Goal: Information Seeking & Learning: Learn about a topic

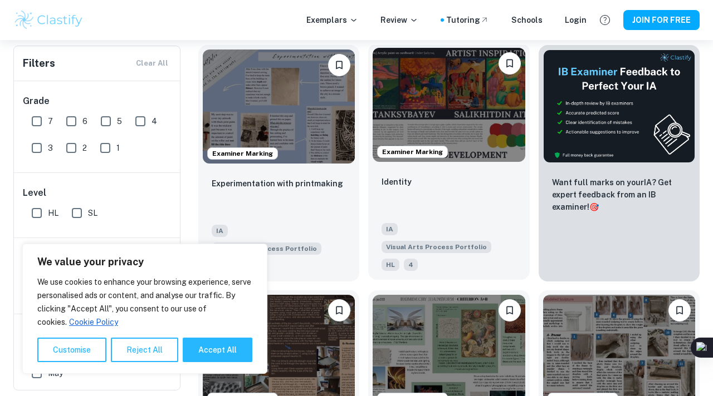
scroll to position [249, 0]
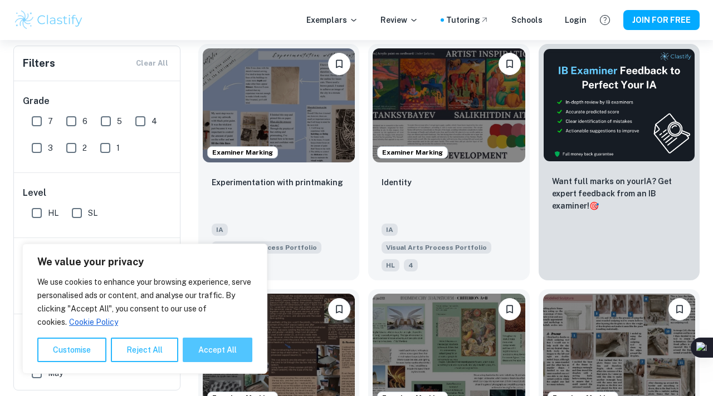
click at [194, 349] on button "Accept All" at bounding box center [218, 350] width 70 height 24
checkbox input "true"
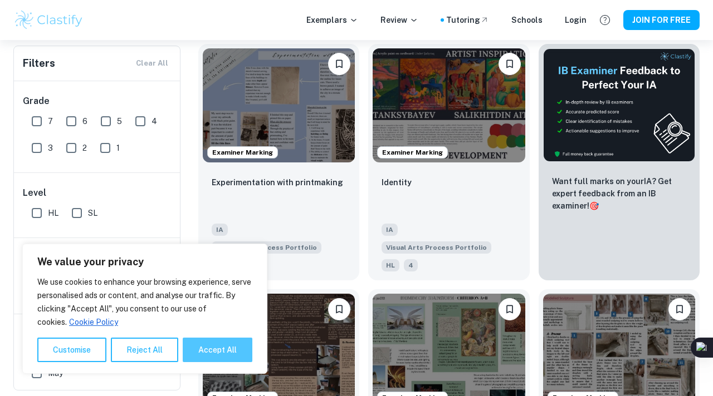
checkbox input "true"
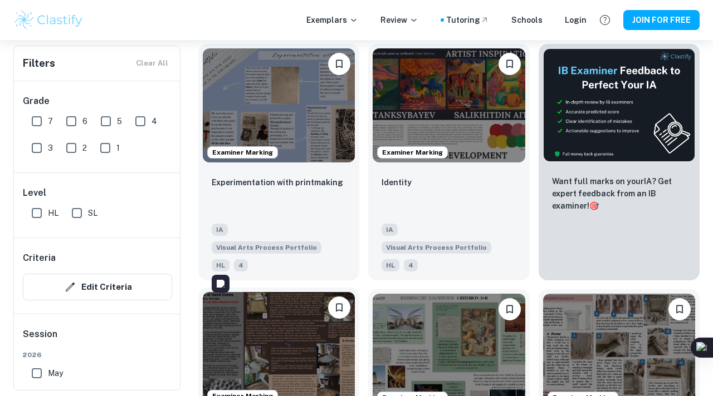
scroll to position [309, 0]
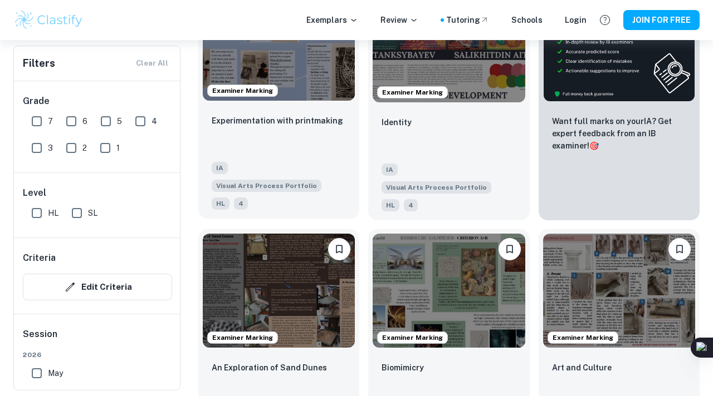
click at [242, 87] on span "Examiner Marking" at bounding box center [243, 91] width 70 height 10
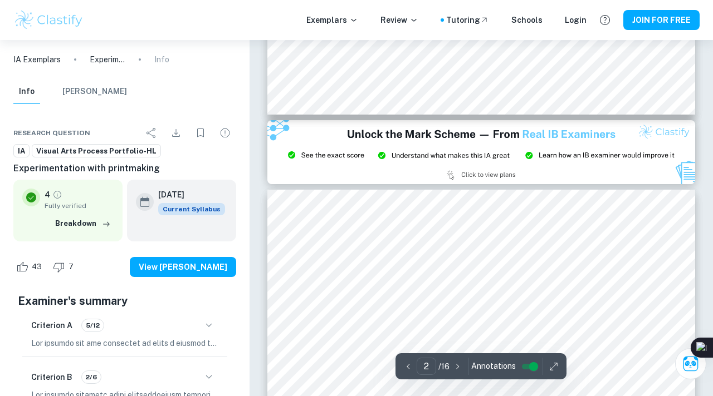
type input "3"
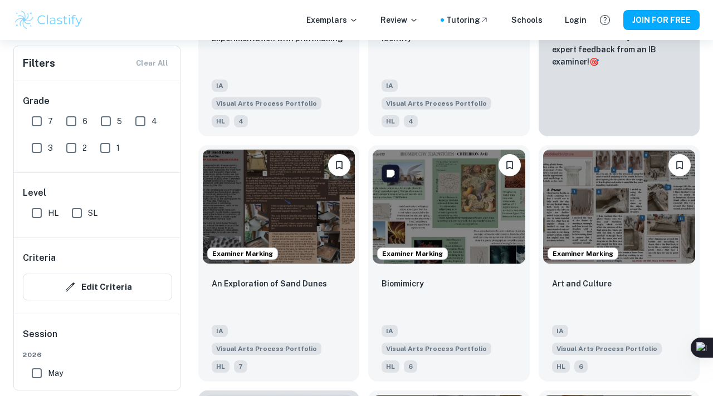
scroll to position [447, 0]
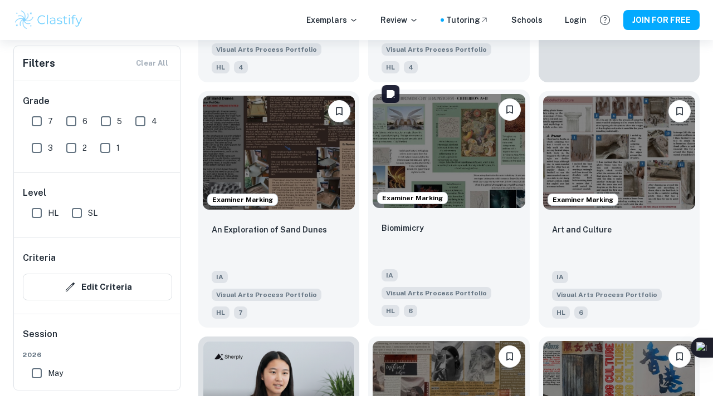
click at [416, 149] on img at bounding box center [448, 151] width 152 height 114
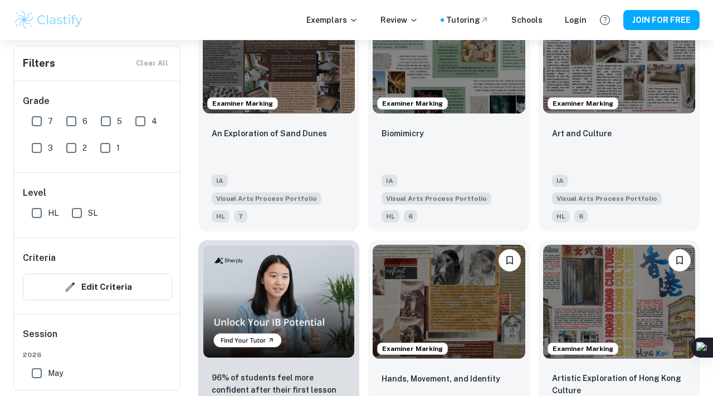
scroll to position [571, 0]
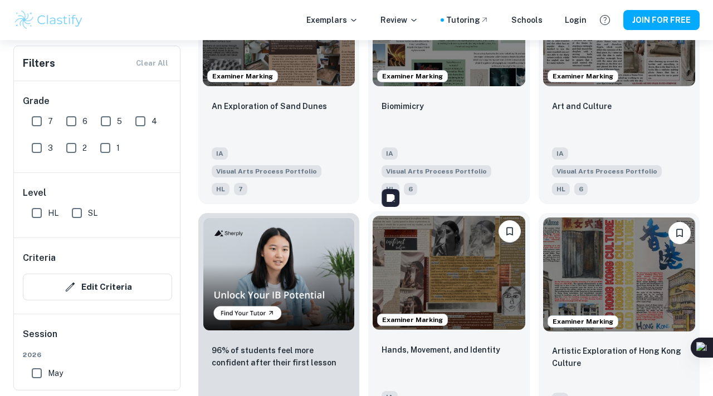
click at [447, 237] on img at bounding box center [448, 273] width 152 height 114
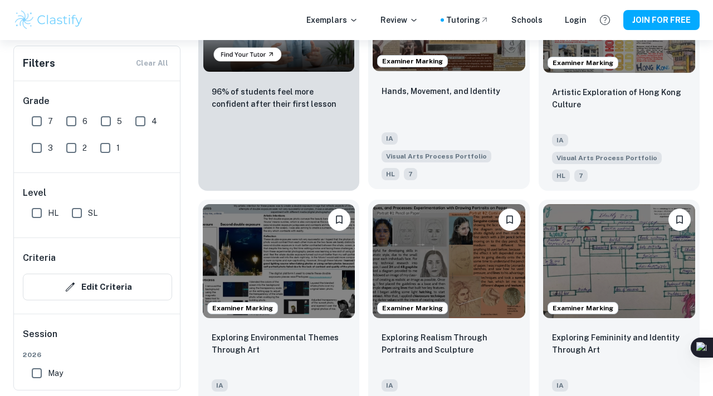
scroll to position [835, 0]
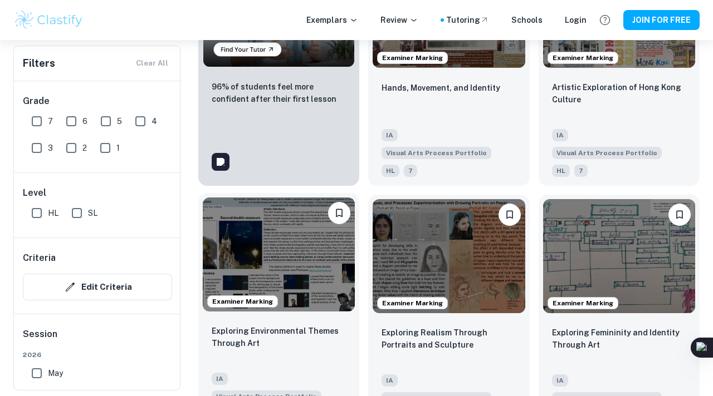
click at [323, 212] on img at bounding box center [279, 255] width 152 height 114
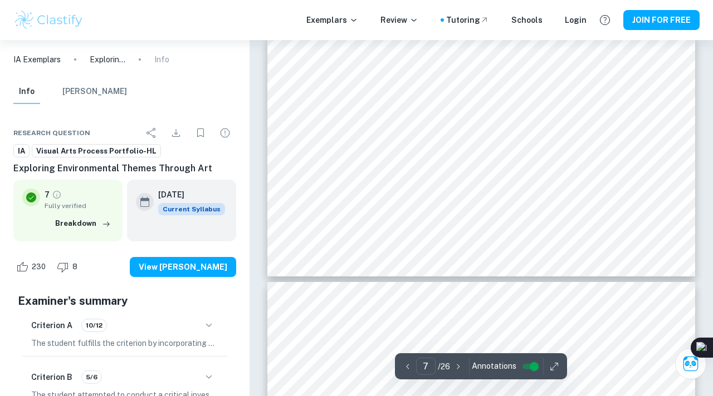
scroll to position [1632, 0]
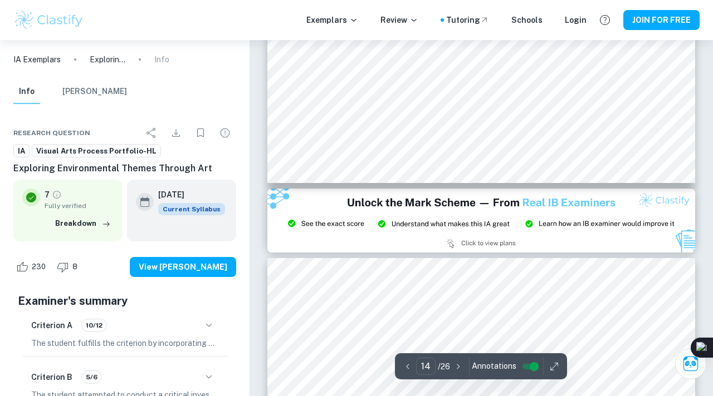
type input "15"
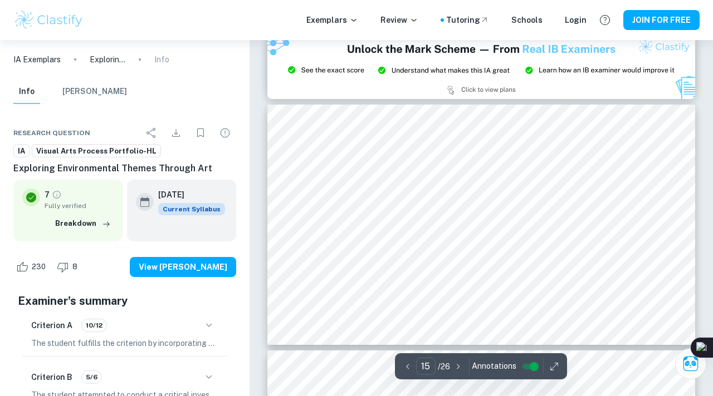
scroll to position [3776, 0]
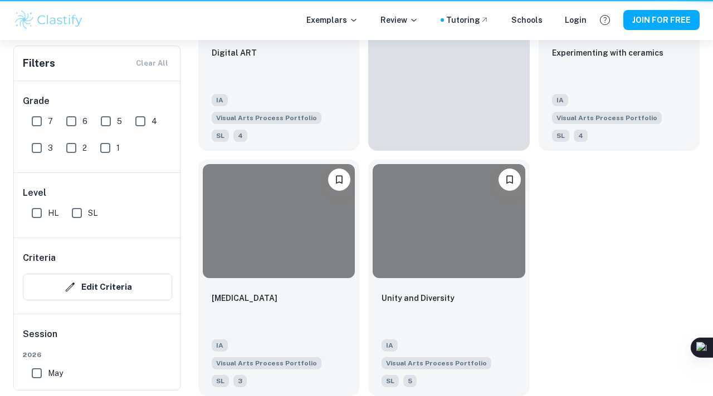
scroll to position [835, 0]
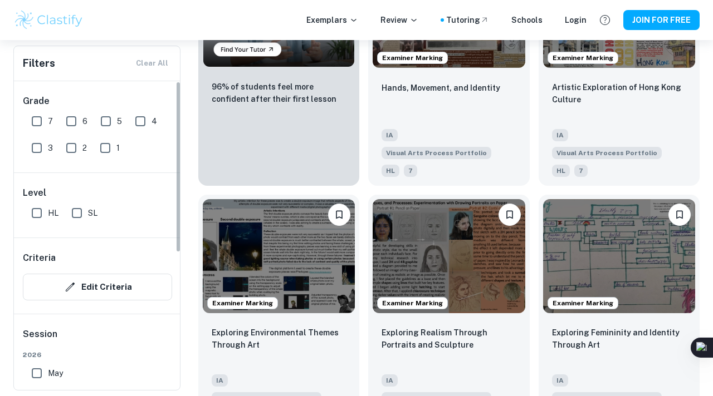
click at [76, 212] on input "SL" at bounding box center [77, 213] width 22 height 22
checkbox input "true"
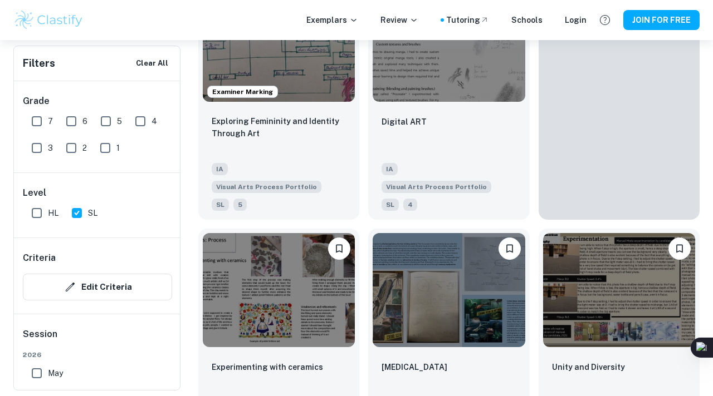
scroll to position [215, 0]
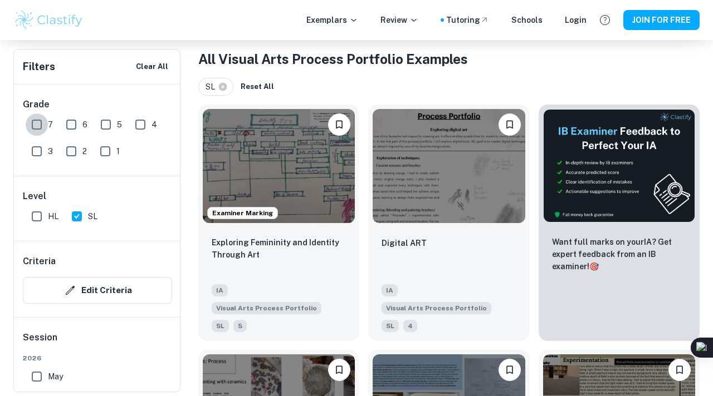
click at [40, 125] on input "7" at bounding box center [37, 125] width 22 height 22
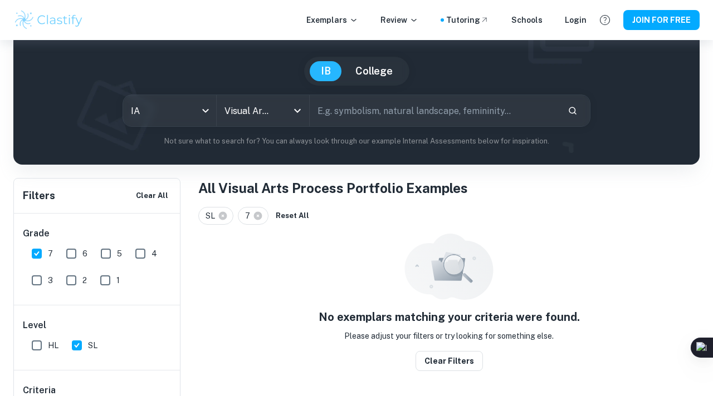
scroll to position [61, 0]
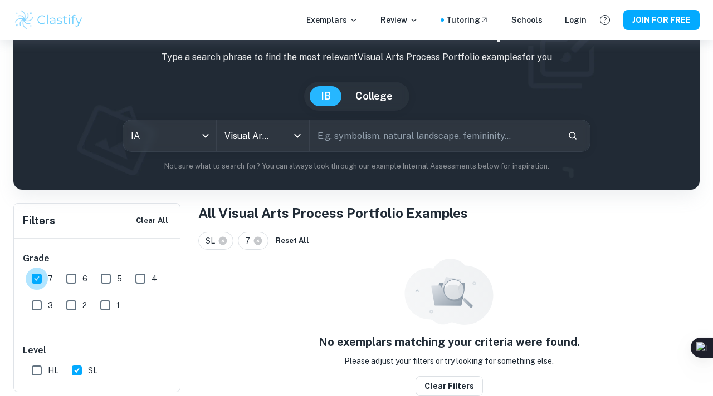
click at [38, 282] on input "7" at bounding box center [37, 279] width 22 height 22
checkbox input "false"
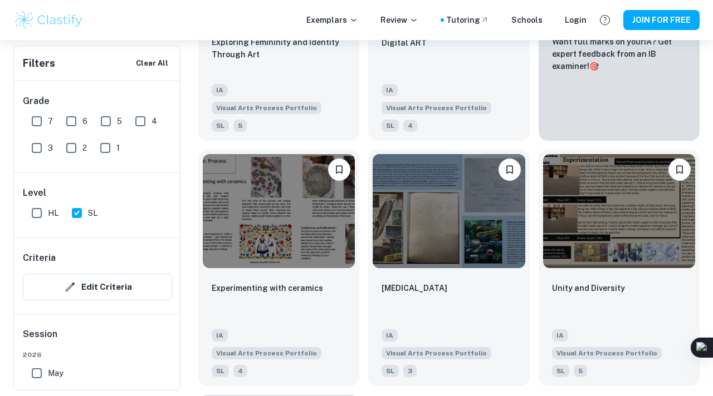
scroll to position [418, 0]
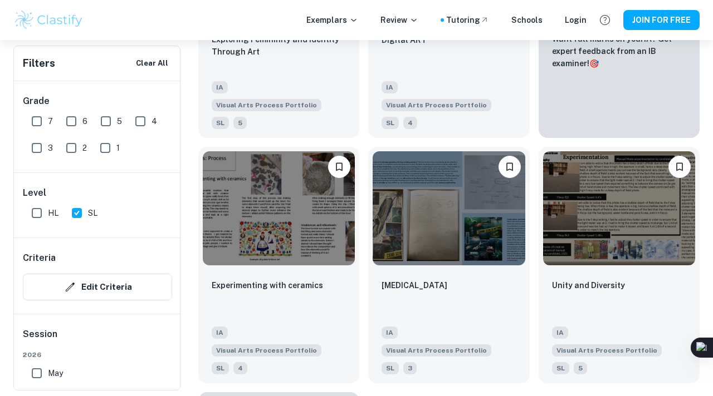
click at [76, 125] on input "6" at bounding box center [71, 121] width 22 height 22
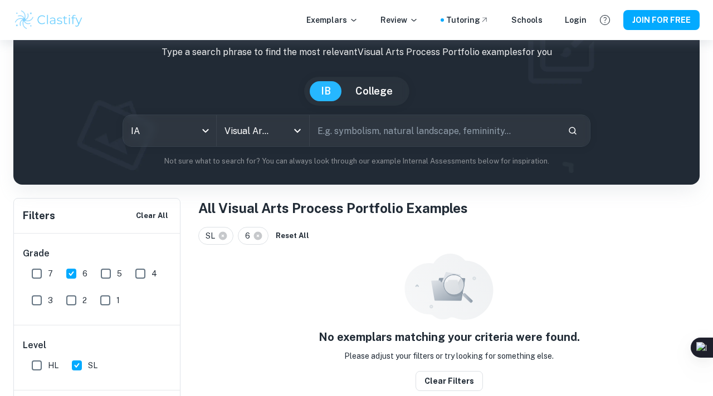
scroll to position [61, 0]
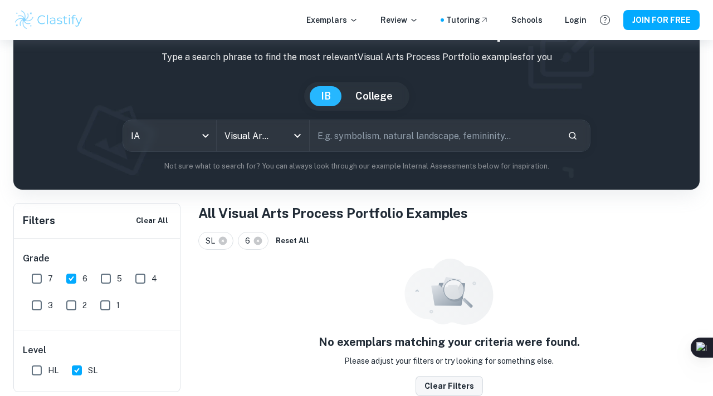
click at [438, 382] on button "Clear filters" at bounding box center [448, 386] width 67 height 20
checkbox input "false"
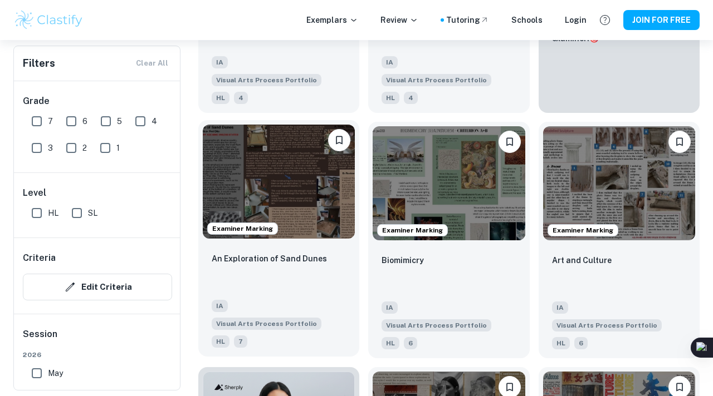
scroll to position [439, 0]
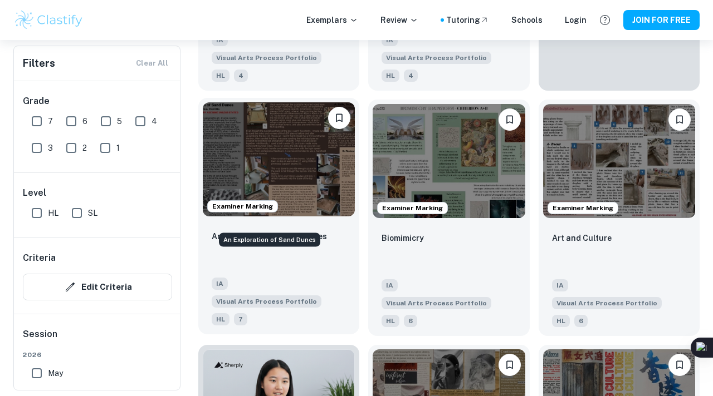
click at [315, 230] on p "An Exploration of Sand Dunes" at bounding box center [269, 236] width 115 height 12
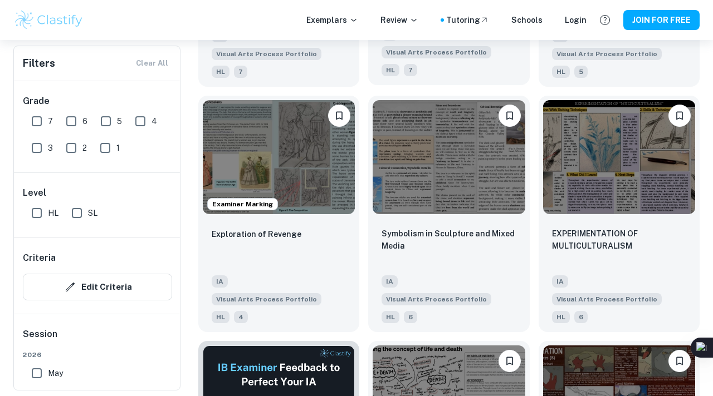
scroll to position [1426, 0]
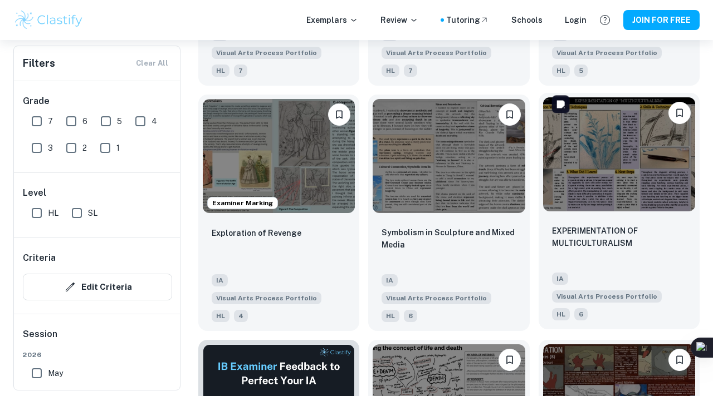
click at [585, 105] on img at bounding box center [619, 154] width 152 height 114
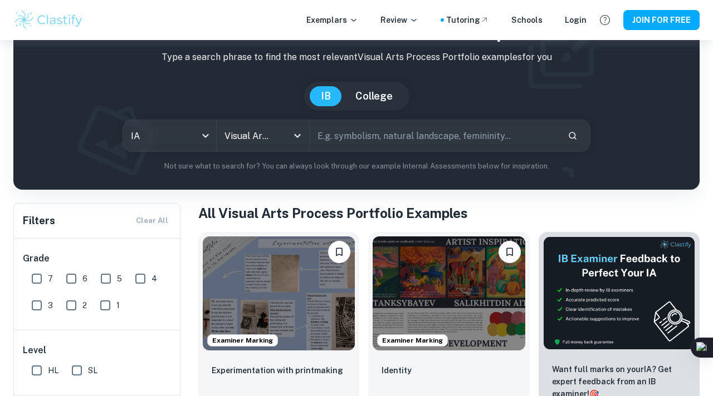
scroll to position [197, 0]
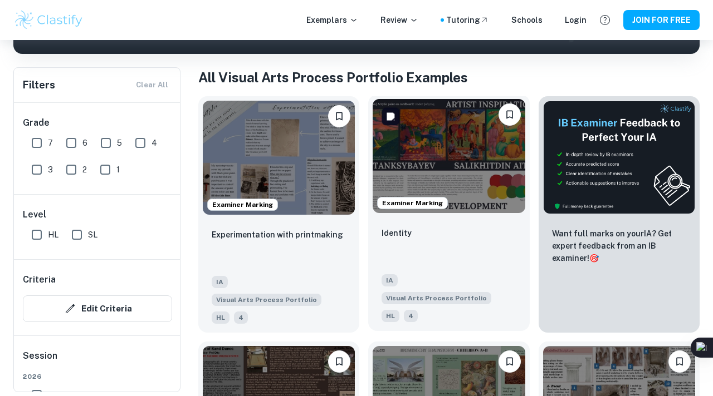
click at [436, 156] on img at bounding box center [448, 156] width 152 height 114
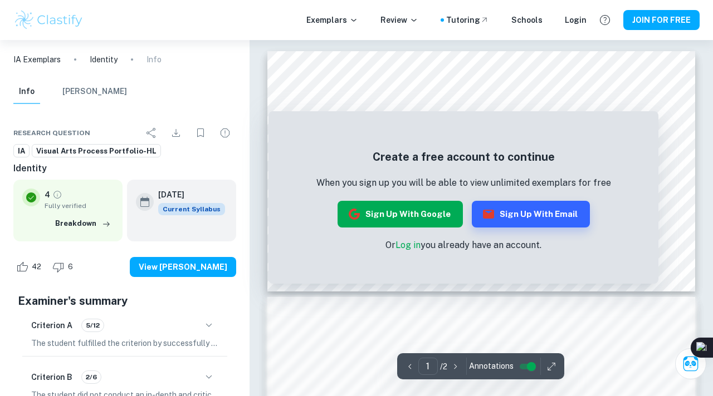
click at [418, 215] on button "Sign up with Google" at bounding box center [399, 214] width 125 height 27
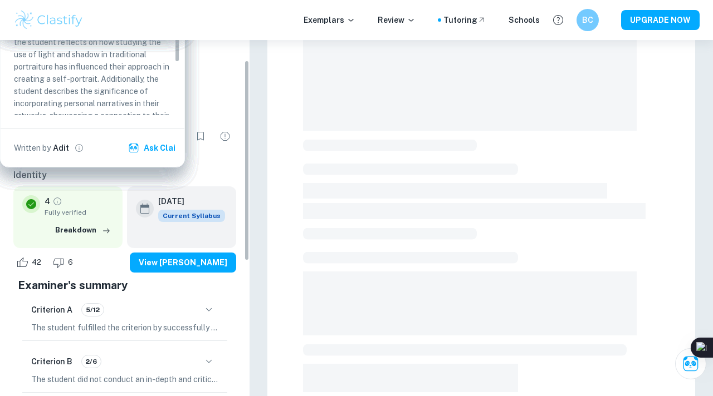
scroll to position [171, 0]
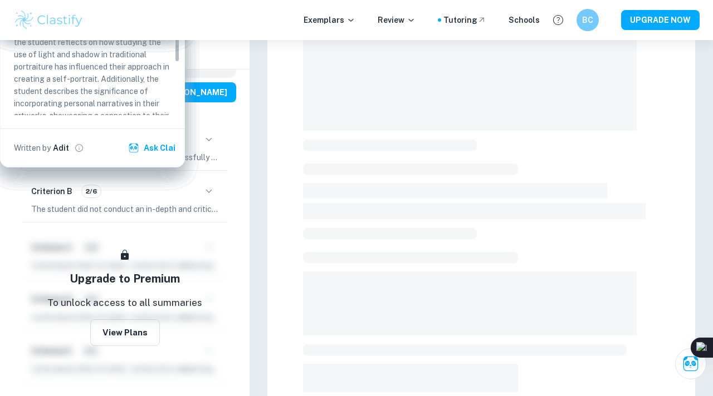
click at [207, 141] on icon "button" at bounding box center [209, 139] width 6 height 3
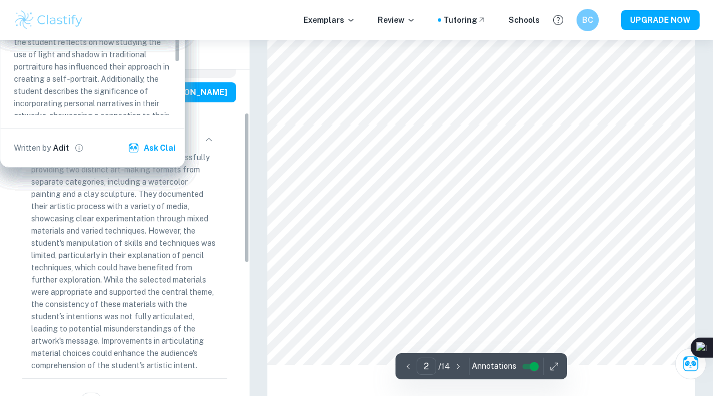
type input "1"
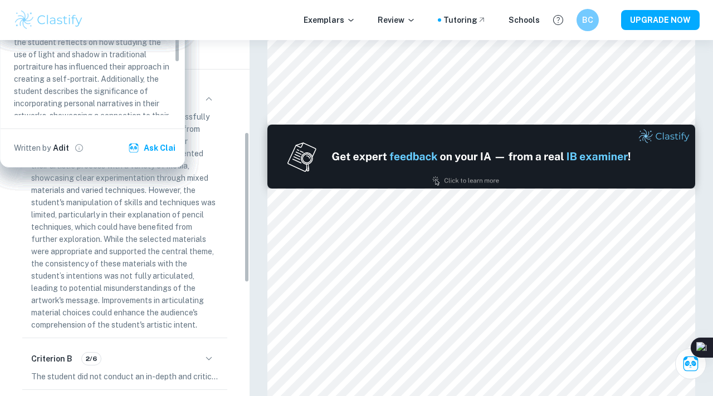
scroll to position [218, 0]
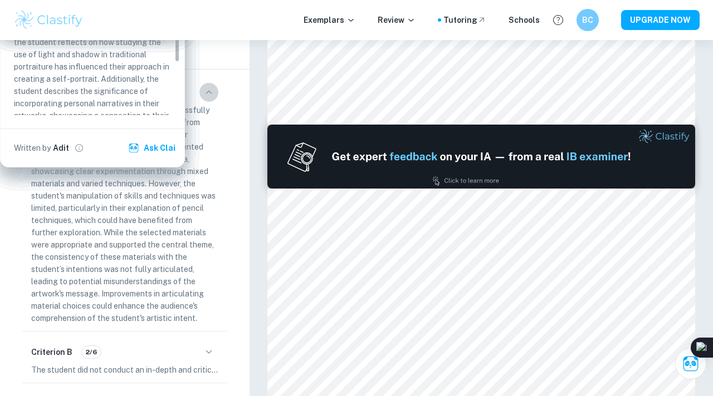
click at [204, 99] on icon "button" at bounding box center [208, 92] width 13 height 13
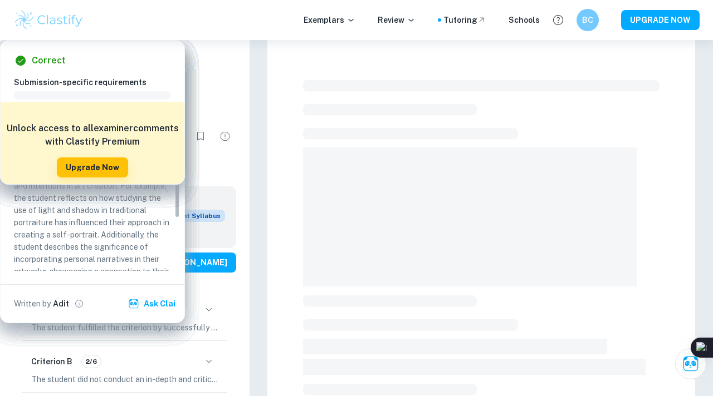
scroll to position [154, 0]
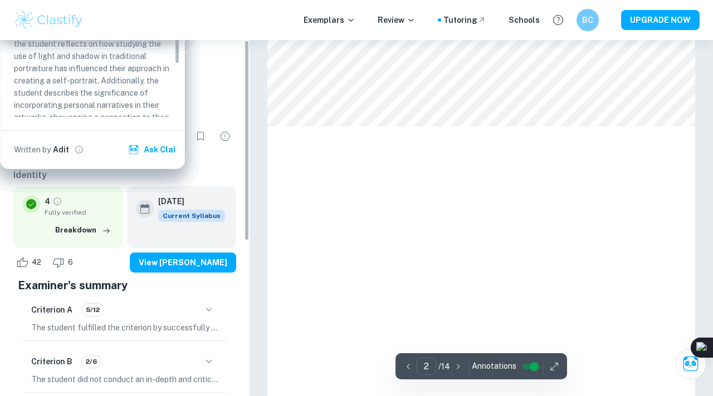
type input "1"
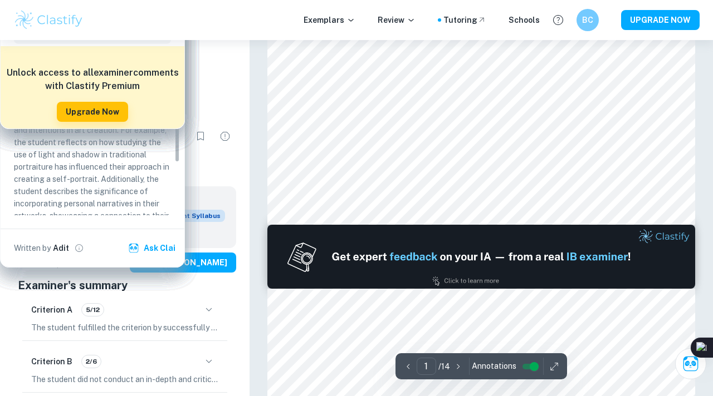
scroll to position [11, 0]
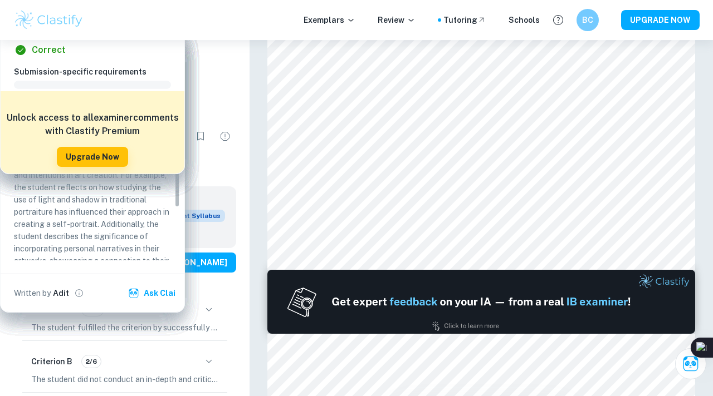
click at [66, 159] on span "Visual Arts Process Portfolio-HL" at bounding box center [96, 158] width 128 height 11
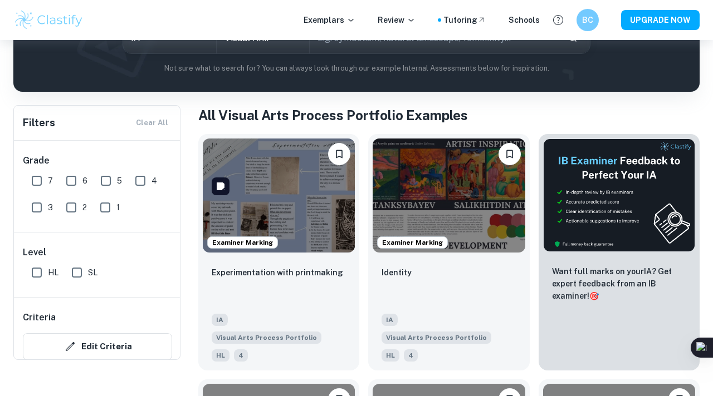
scroll to position [204, 0]
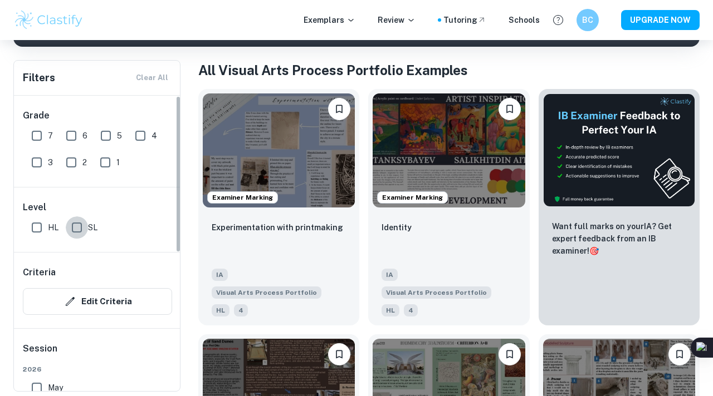
click at [82, 225] on input "SL" at bounding box center [77, 228] width 22 height 22
checkbox input "true"
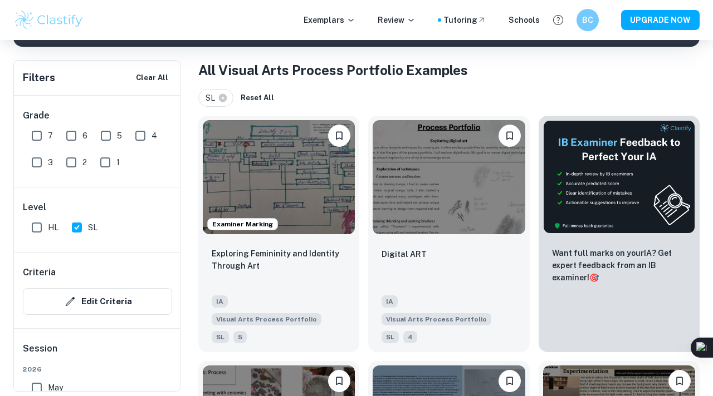
click at [42, 137] on input "7" at bounding box center [37, 136] width 22 height 22
checkbox input "true"
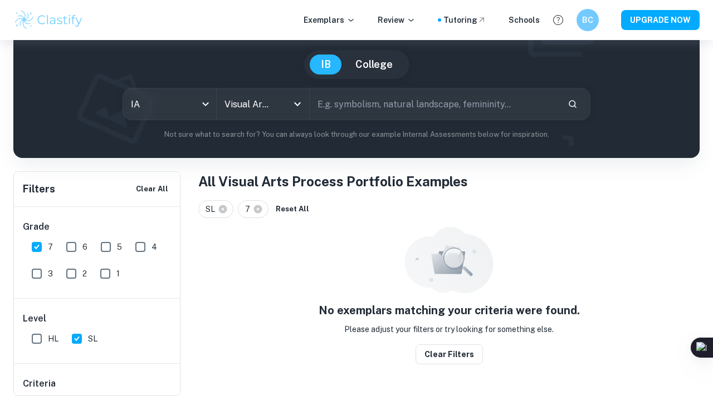
scroll to position [61, 0]
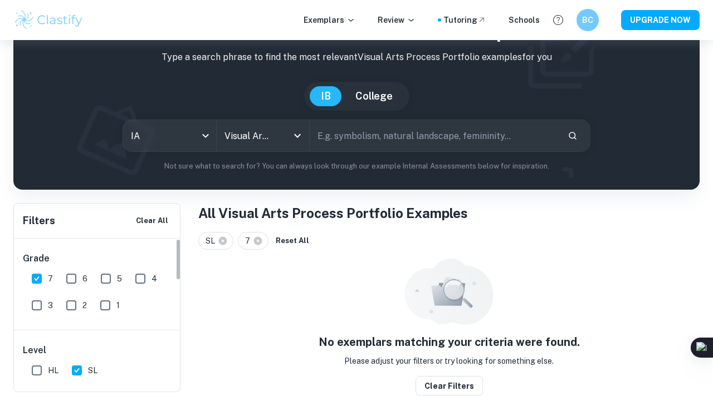
click at [84, 275] on span "6" at bounding box center [84, 279] width 5 height 12
click at [82, 275] on input "6" at bounding box center [71, 279] width 22 height 22
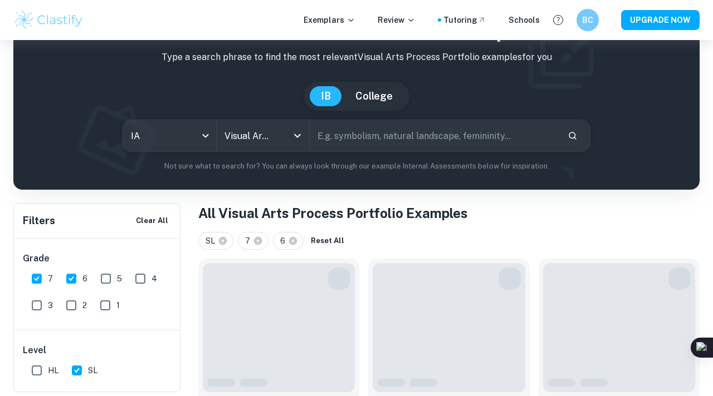
click at [80, 276] on input "6" at bounding box center [71, 279] width 22 height 22
checkbox input "false"
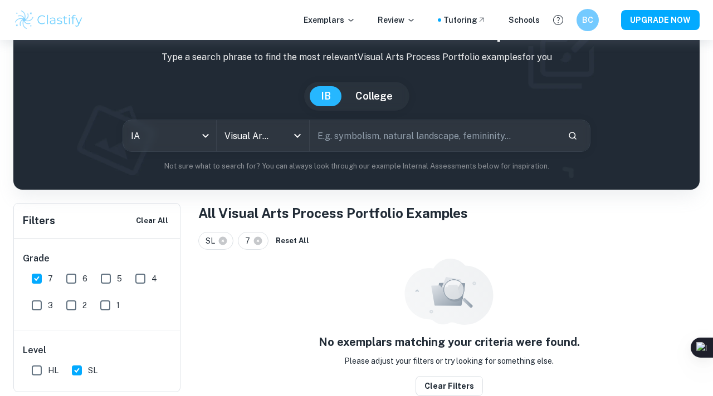
click at [111, 276] on input "5" at bounding box center [106, 279] width 22 height 22
checkbox input "true"
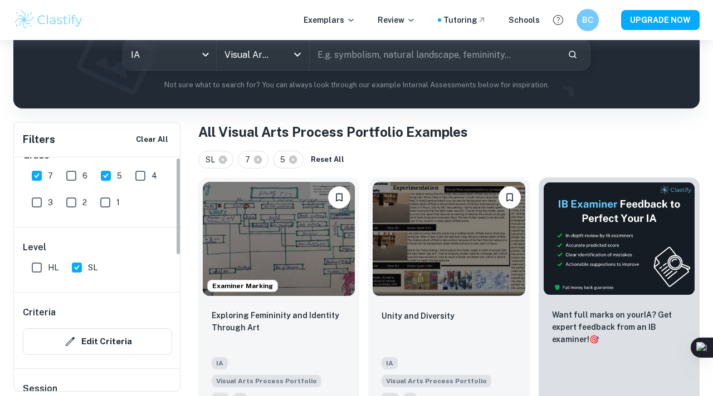
scroll to position [0, 0]
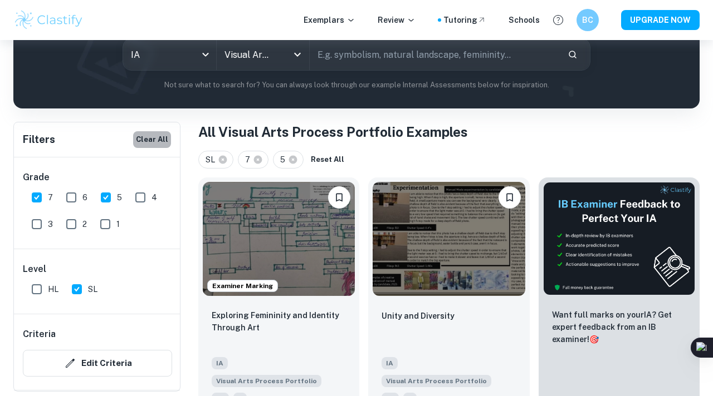
click at [155, 147] on button "Clear All" at bounding box center [152, 139] width 38 height 17
checkbox input "false"
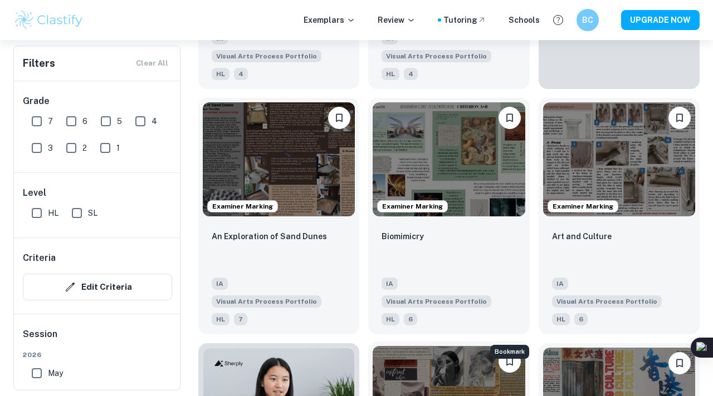
scroll to position [641, 0]
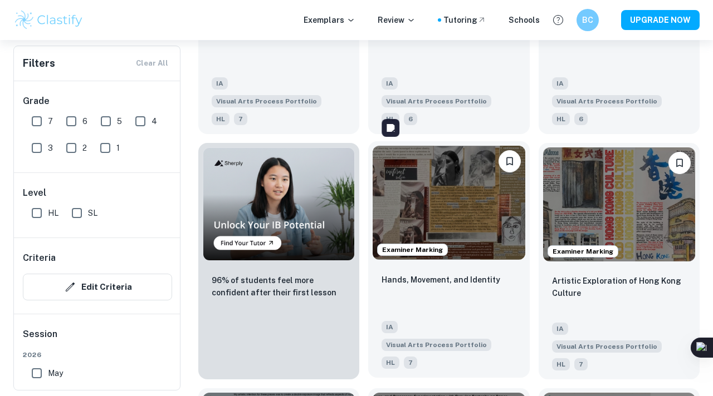
click at [475, 218] on img at bounding box center [448, 203] width 152 height 114
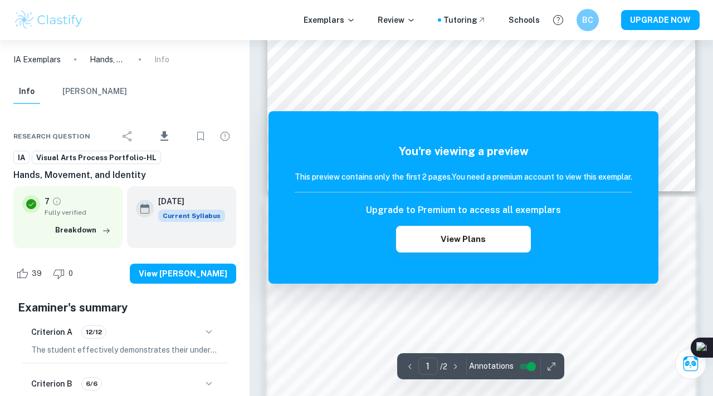
scroll to position [103, 0]
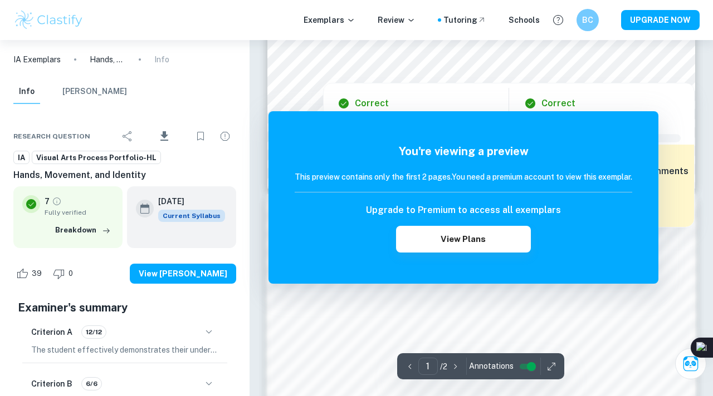
click at [499, 73] on div at bounding box center [512, 71] width 137 height 7
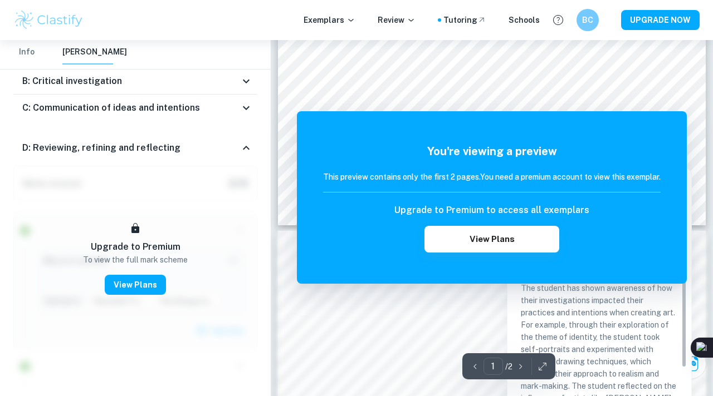
scroll to position [0, 0]
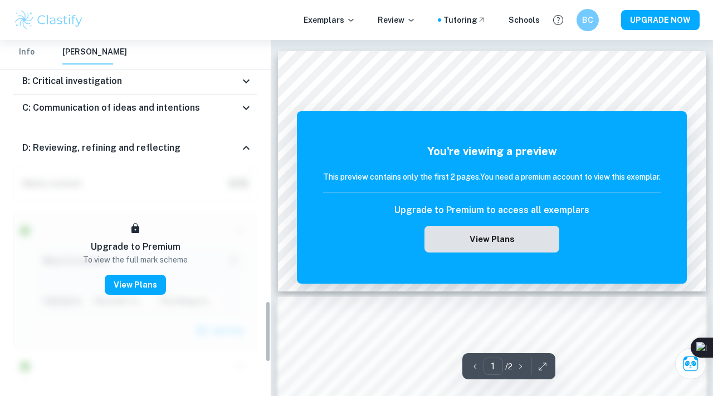
click at [461, 232] on button "View Plans" at bounding box center [491, 239] width 135 height 27
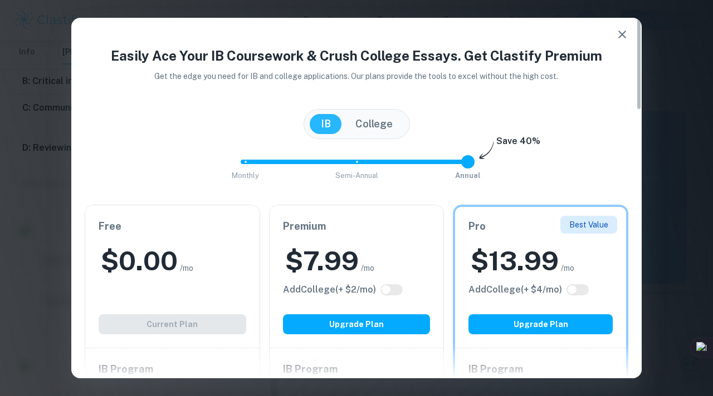
click at [209, 250] on div "$ 0.00 /mo" at bounding box center [173, 261] width 148 height 36
click at [210, 328] on div "Free $ 0.00 /mo Add College (+ $ 2 /mo) Current Plan" at bounding box center [172, 276] width 174 height 143
click at [620, 33] on icon "button" at bounding box center [621, 34] width 13 height 13
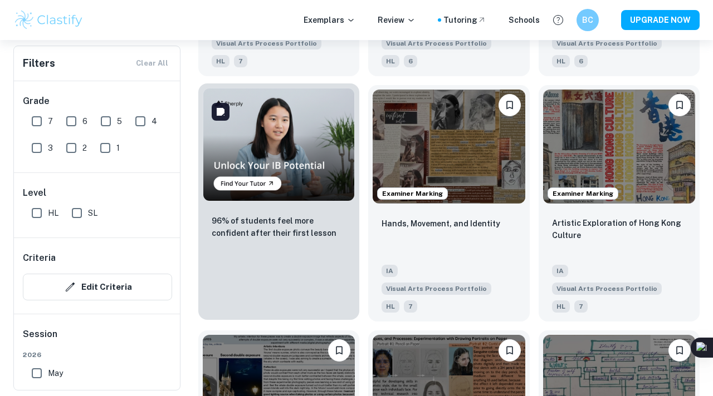
scroll to position [733, 0]
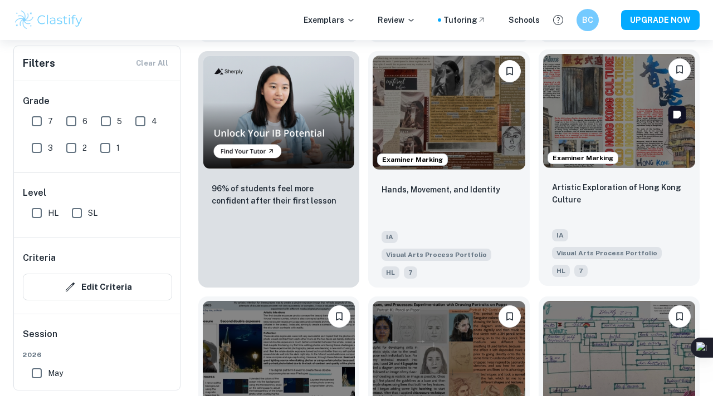
click at [639, 95] on img at bounding box center [619, 111] width 152 height 114
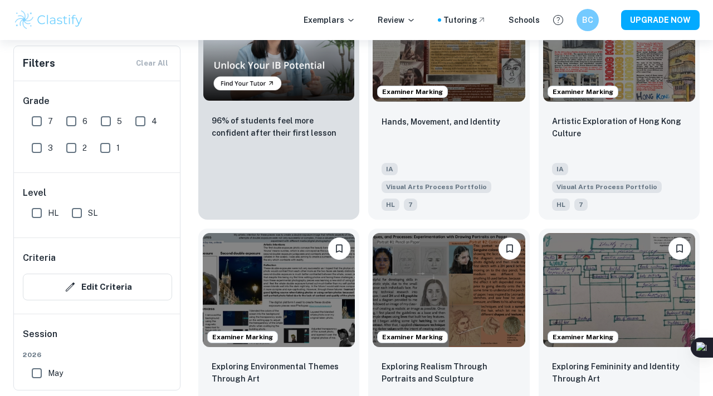
scroll to position [921, 0]
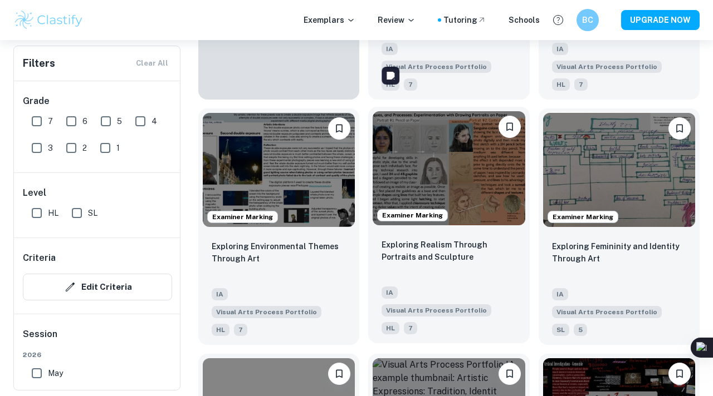
click at [496, 160] on img at bounding box center [448, 168] width 152 height 114
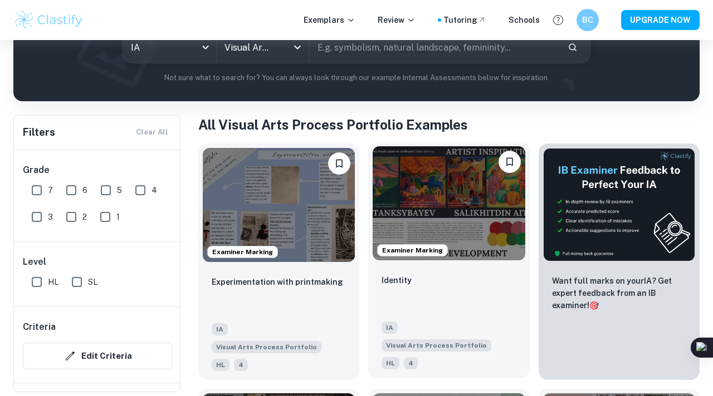
scroll to position [150, 0]
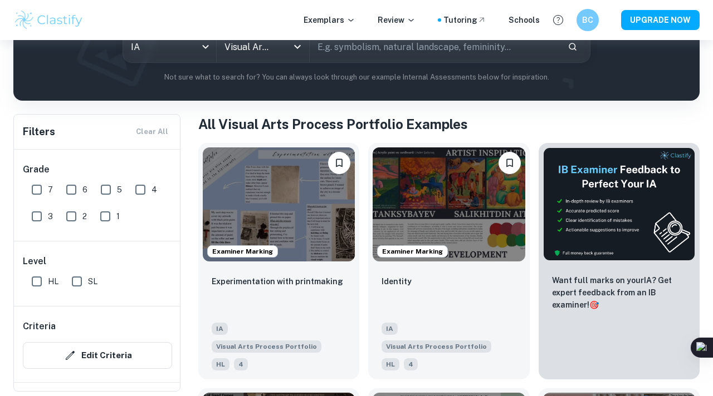
click at [109, 192] on input "5" at bounding box center [106, 190] width 22 height 22
checkbox input "true"
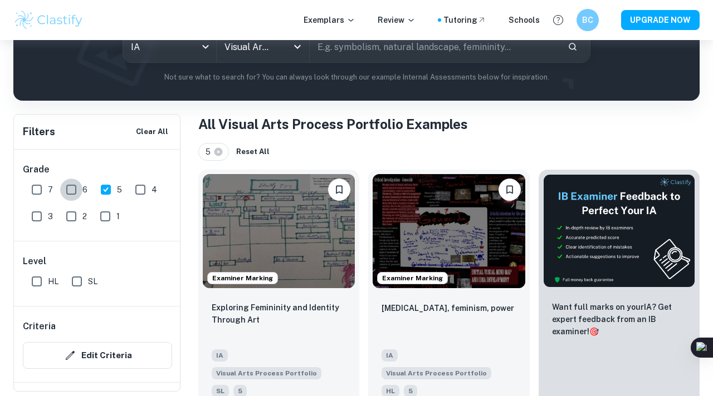
click at [80, 187] on input "6" at bounding box center [71, 190] width 22 height 22
checkbox input "true"
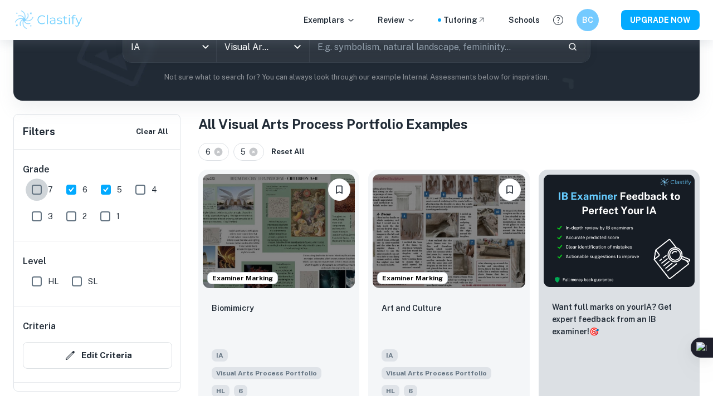
click at [38, 188] on input "7" at bounding box center [37, 190] width 22 height 22
checkbox input "true"
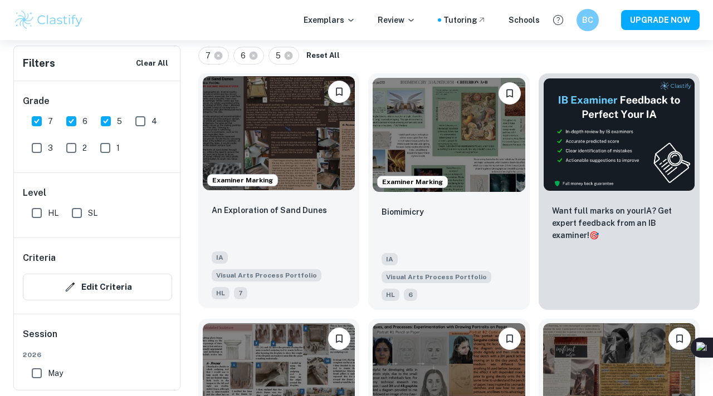
scroll to position [248, 0]
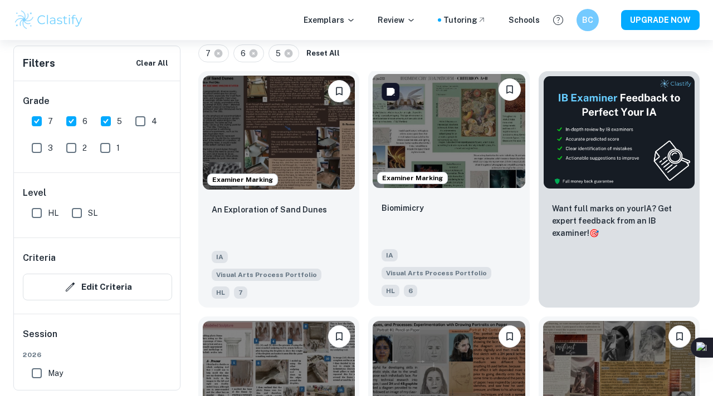
click at [414, 151] on img at bounding box center [448, 131] width 152 height 114
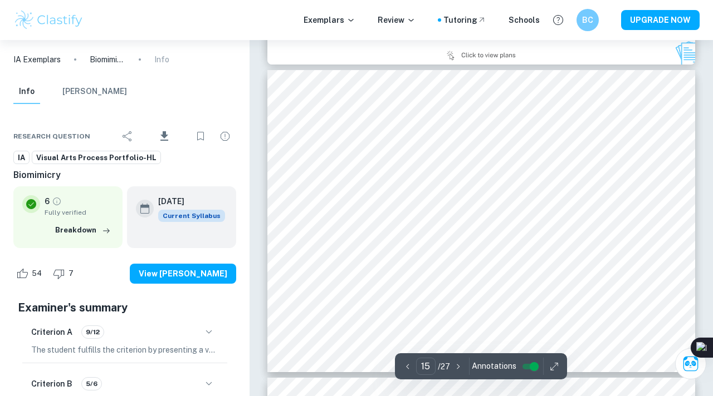
scroll to position [4582, 0]
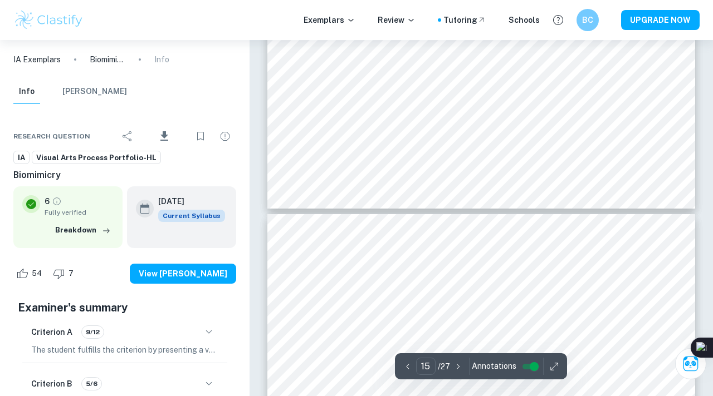
type input "16"
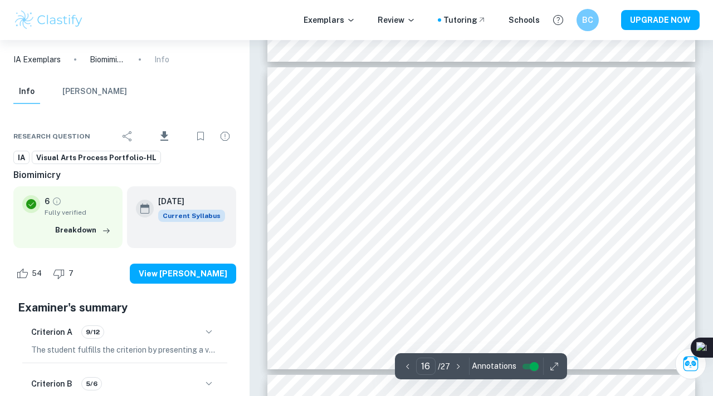
scroll to position [4881, 0]
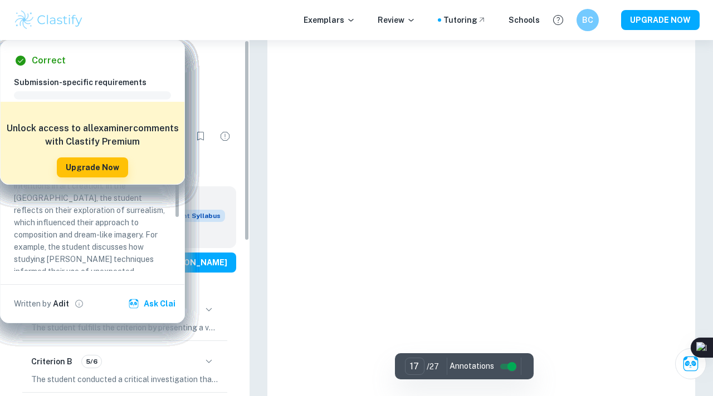
scroll to position [4881, 0]
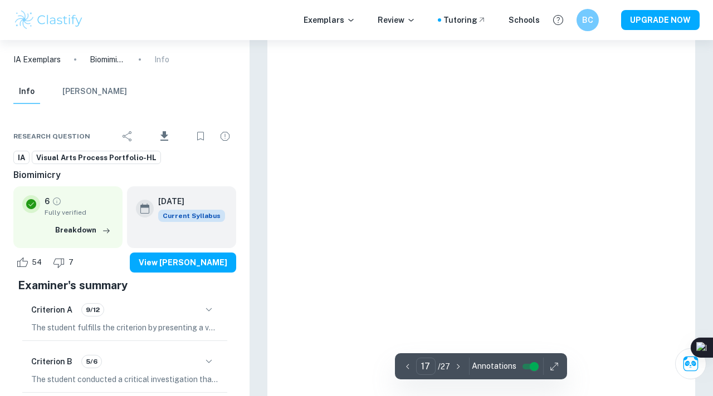
click at [75, 18] on img at bounding box center [48, 20] width 71 height 22
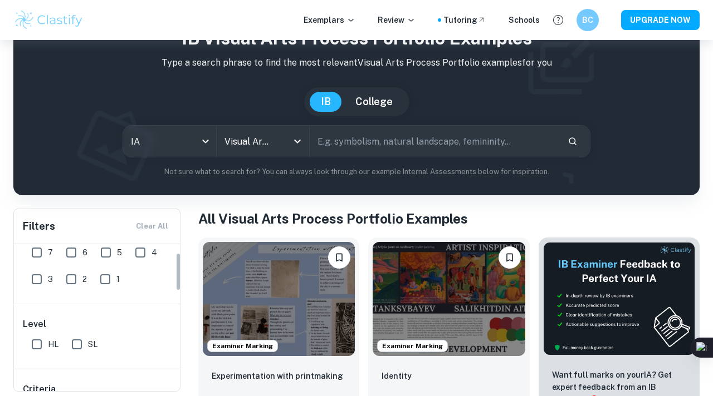
scroll to position [51, 0]
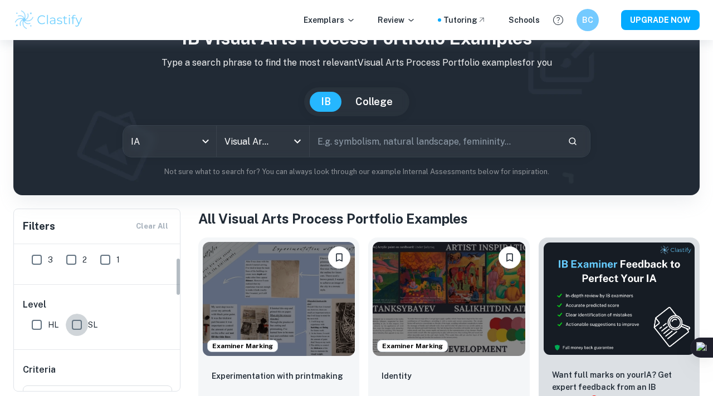
click at [77, 316] on input "SL" at bounding box center [77, 325] width 22 height 22
checkbox input "true"
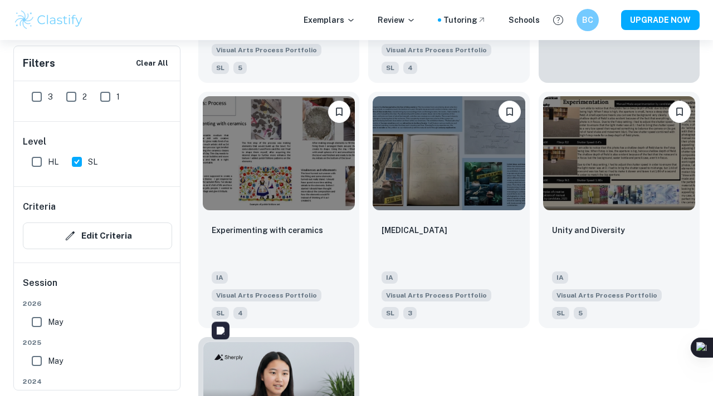
scroll to position [463, 0]
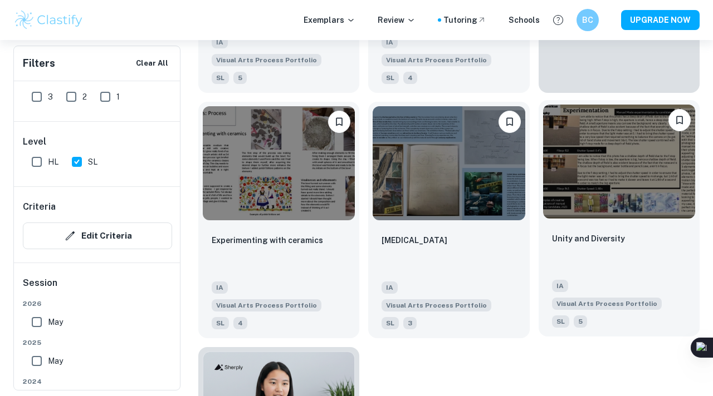
click at [593, 202] on div at bounding box center [618, 161] width 161 height 123
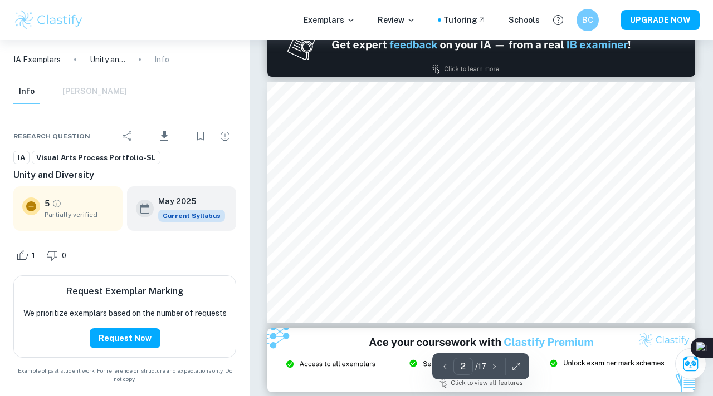
scroll to position [200, 0]
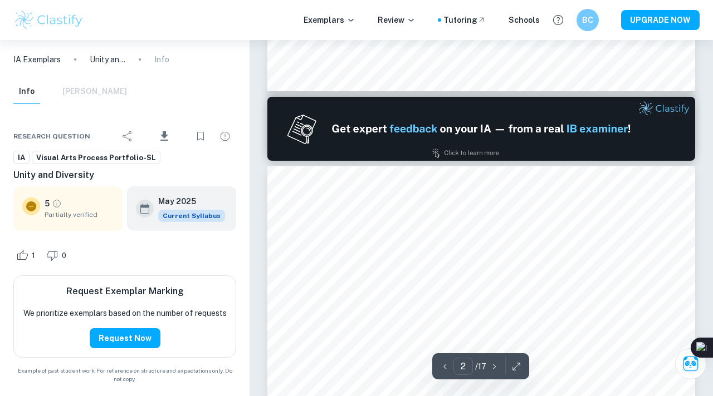
type input "1"
